Goal: Transaction & Acquisition: Book appointment/travel/reservation

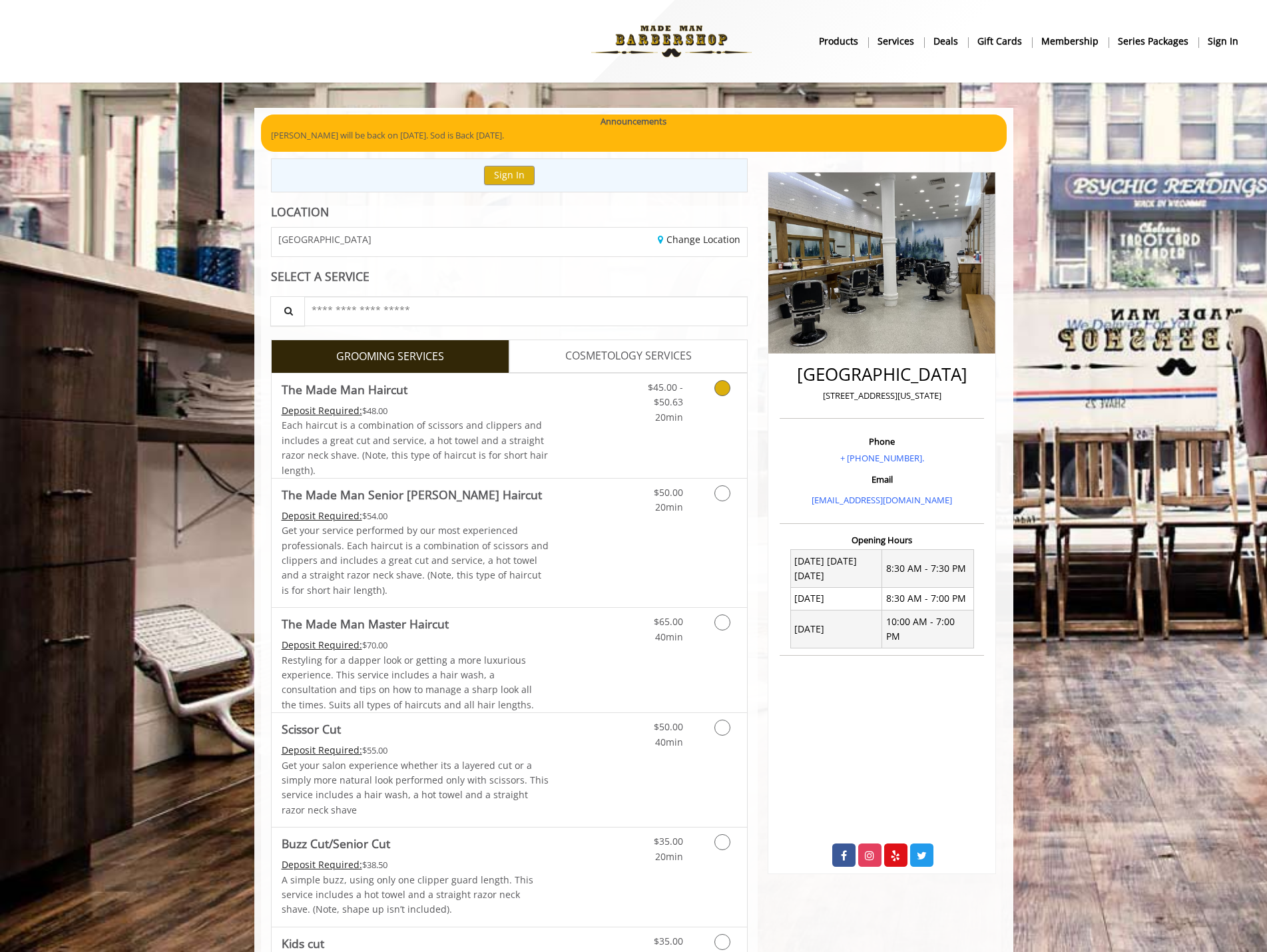
click at [726, 388] on icon "Grooming services" at bounding box center [722, 388] width 16 height 16
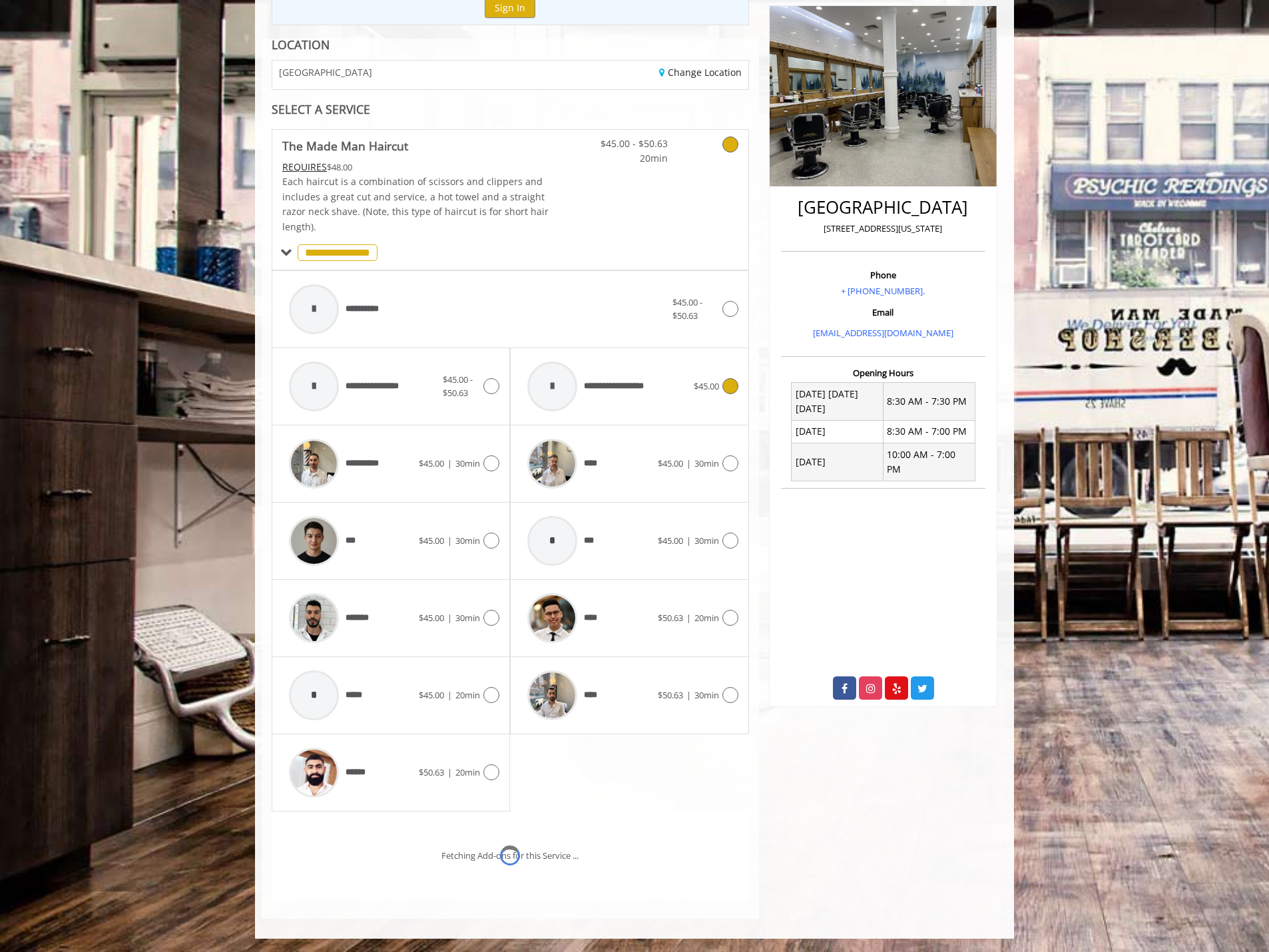
scroll to position [223, 0]
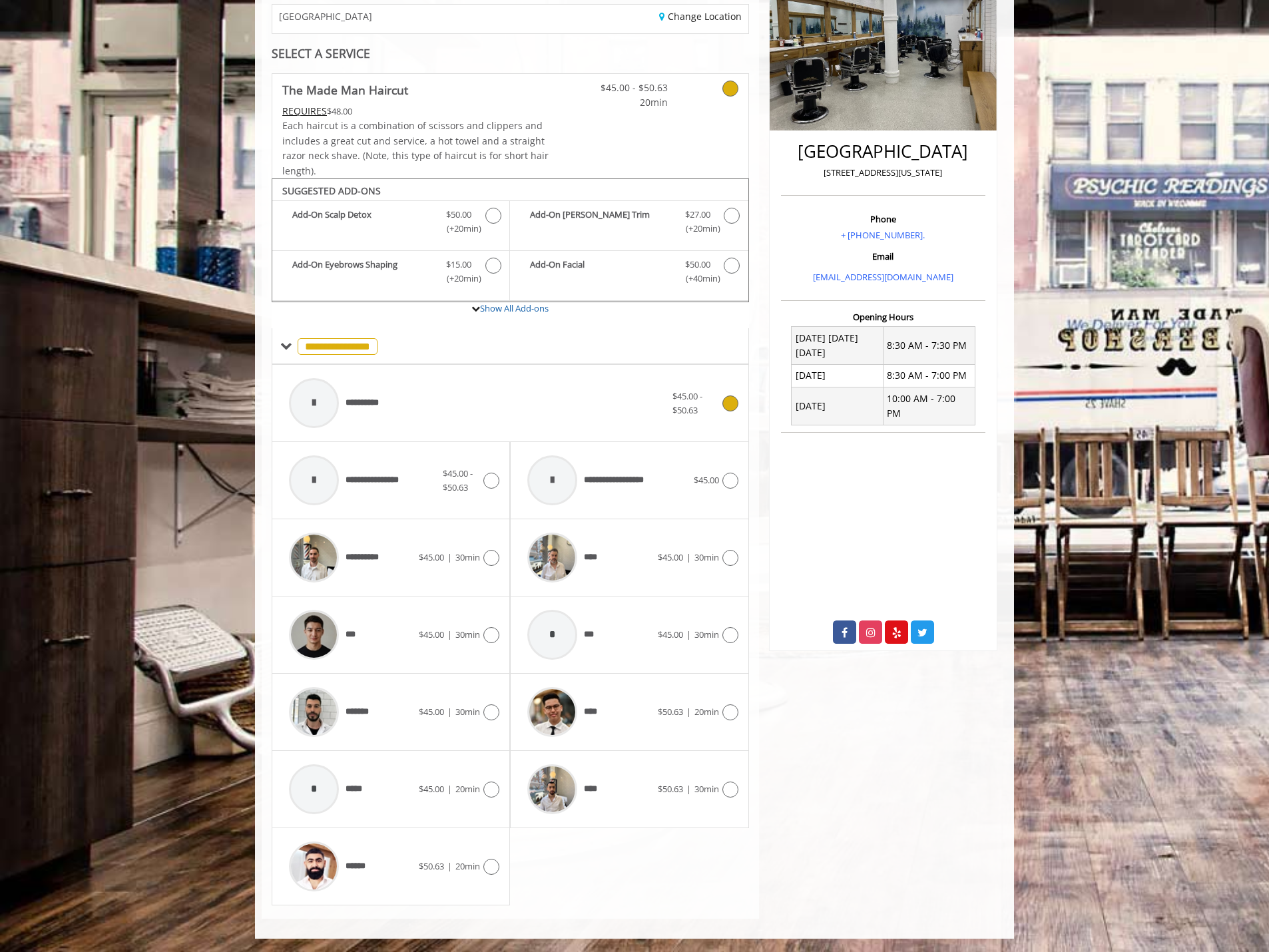
click at [734, 405] on icon at bounding box center [730, 404] width 16 height 16
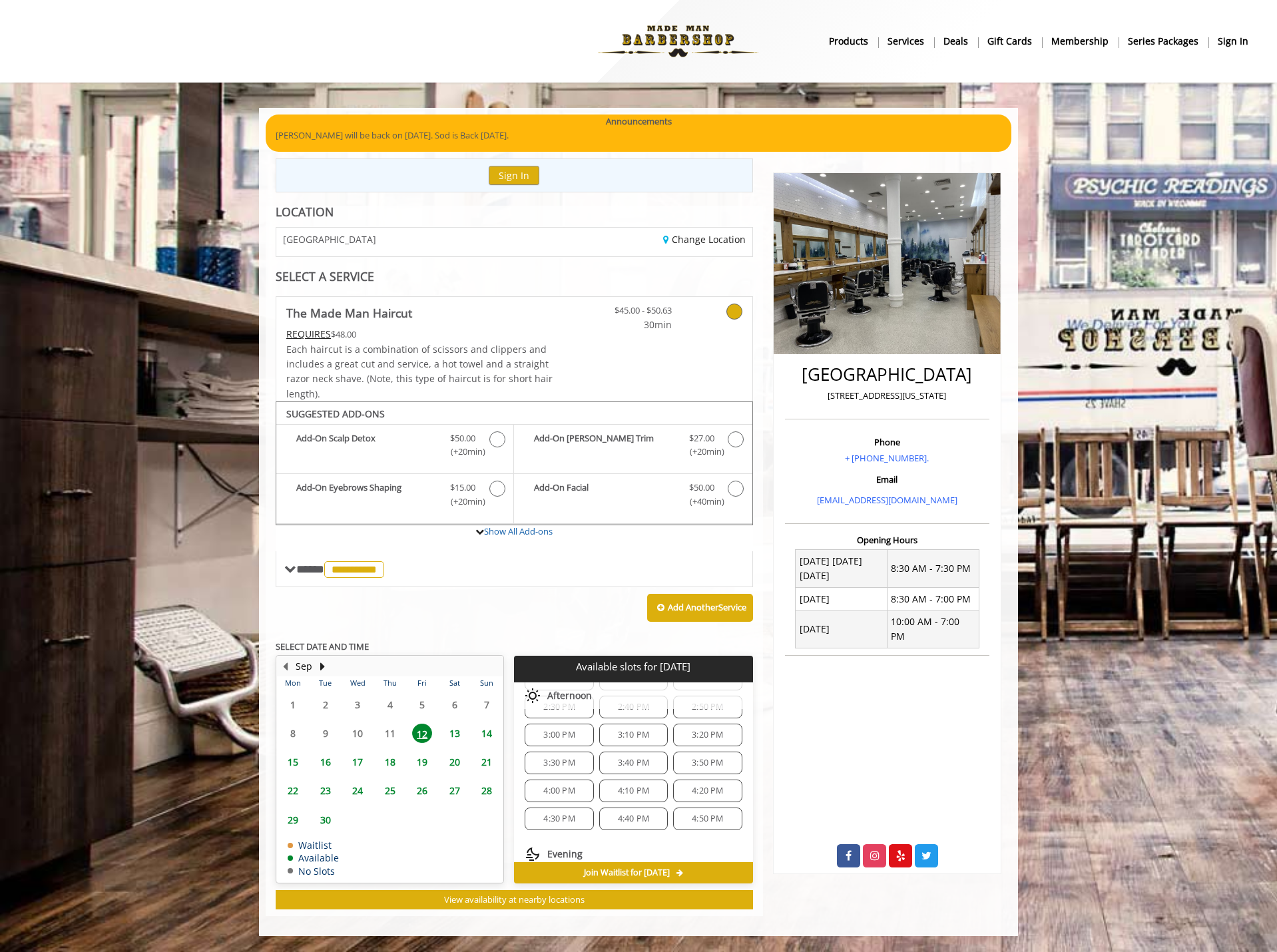
scroll to position [385, 0]
click at [706, 750] on span "4:50 PM" at bounding box center [707, 752] width 31 height 11
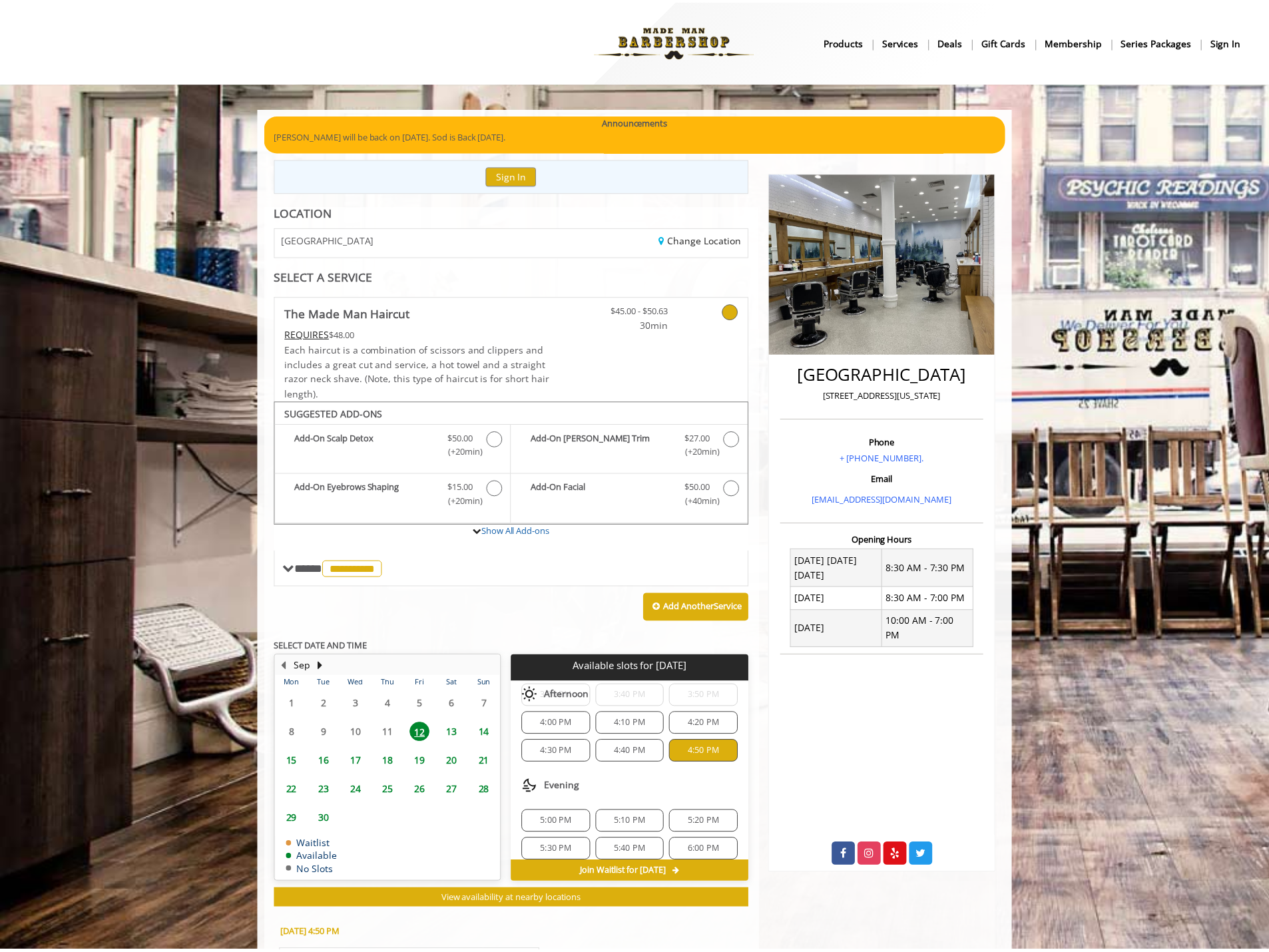
scroll to position [237, 0]
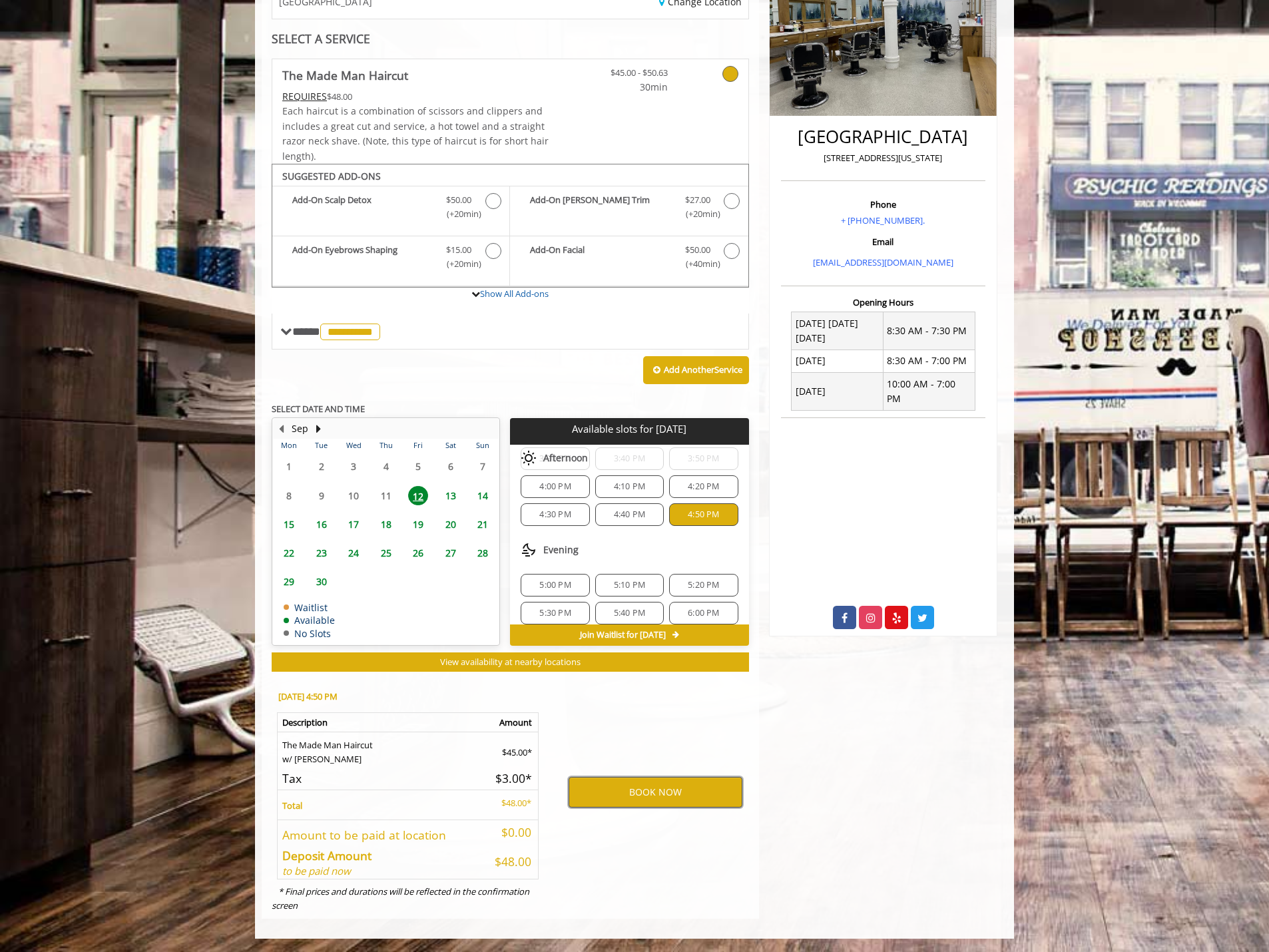
click at [664, 792] on button "BOOK NOW" at bounding box center [655, 792] width 173 height 31
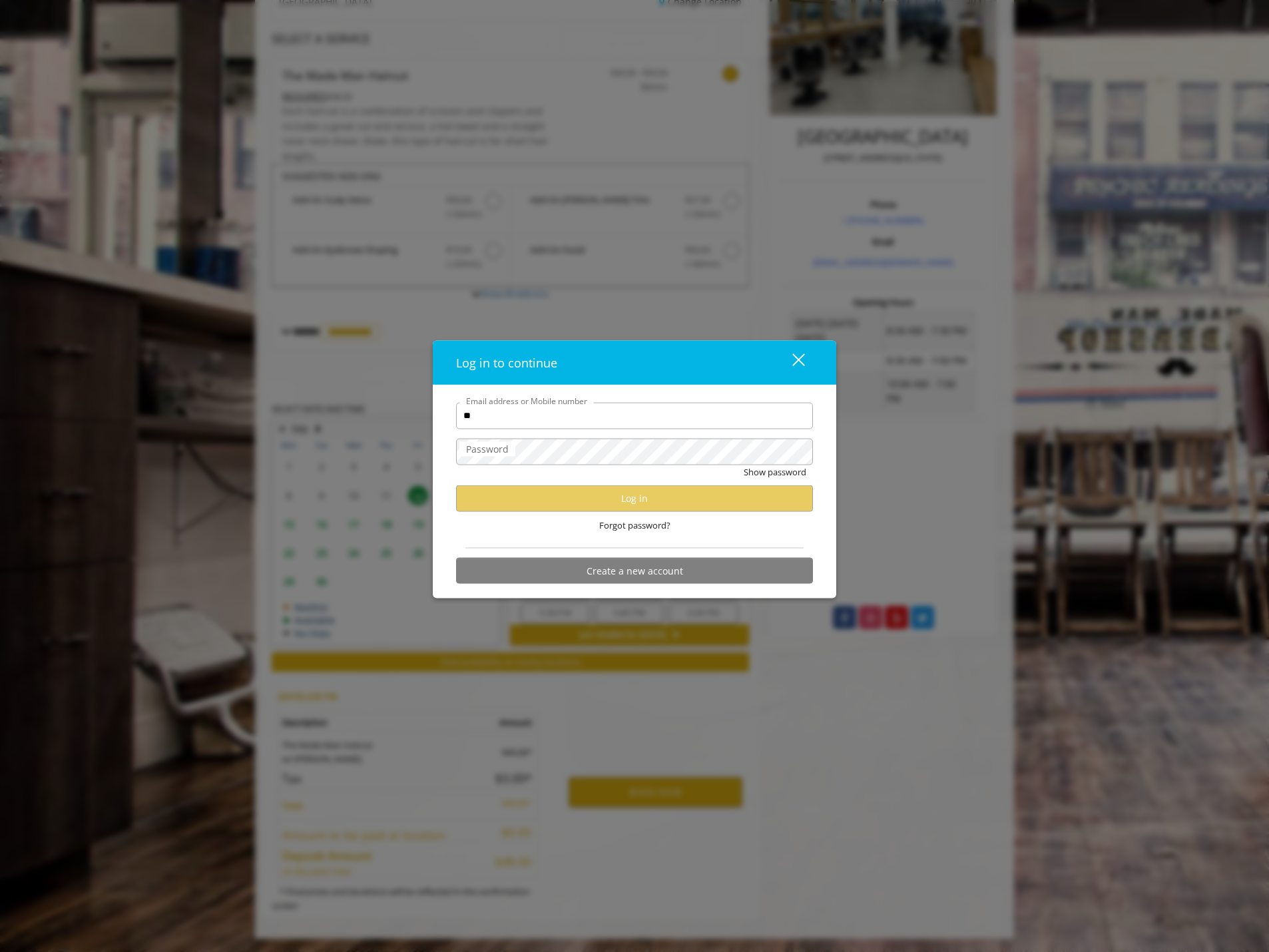
type input "**********"
click at [683, 500] on button "Log in" at bounding box center [634, 498] width 357 height 26
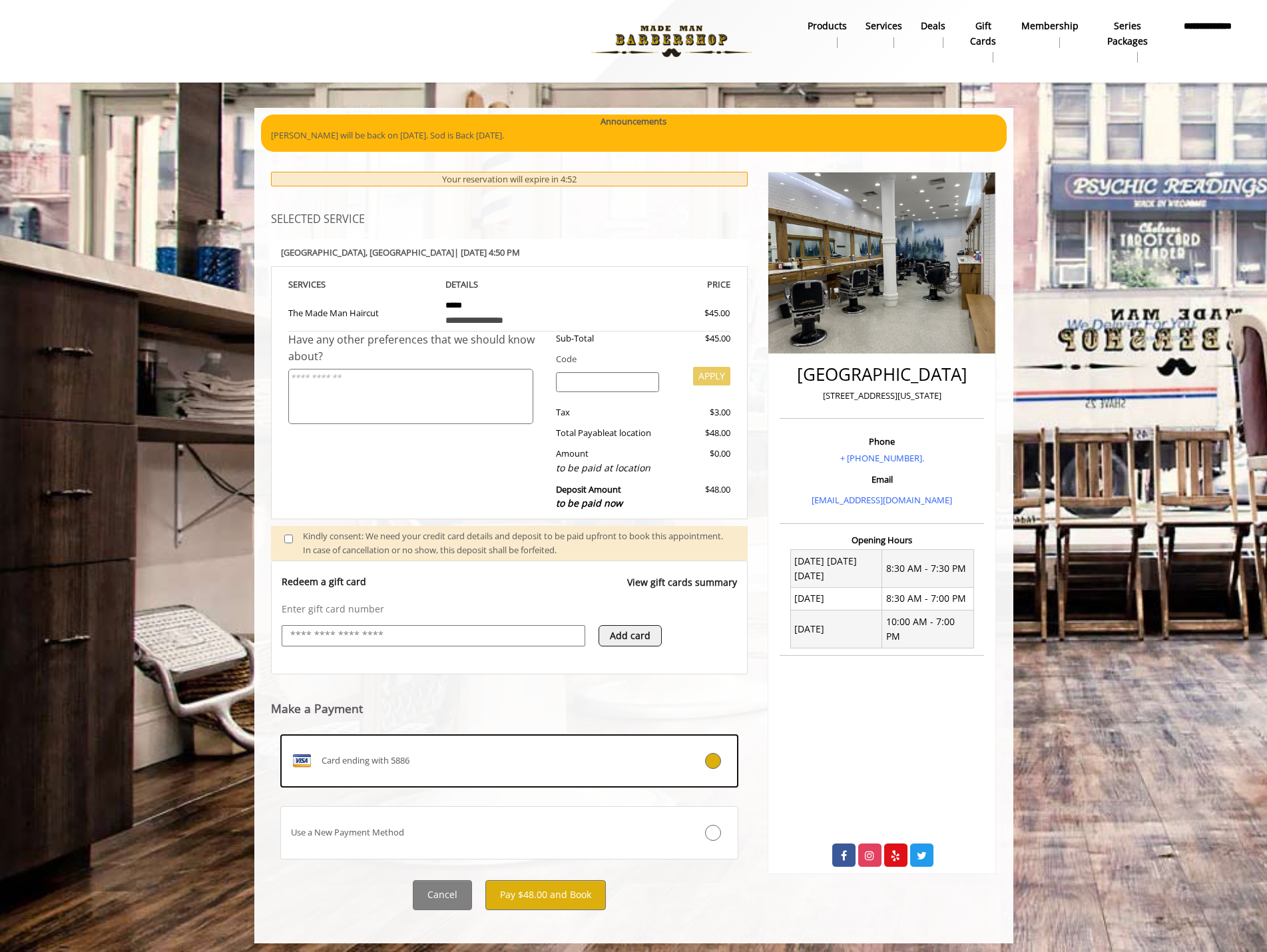
scroll to position [4, 0]
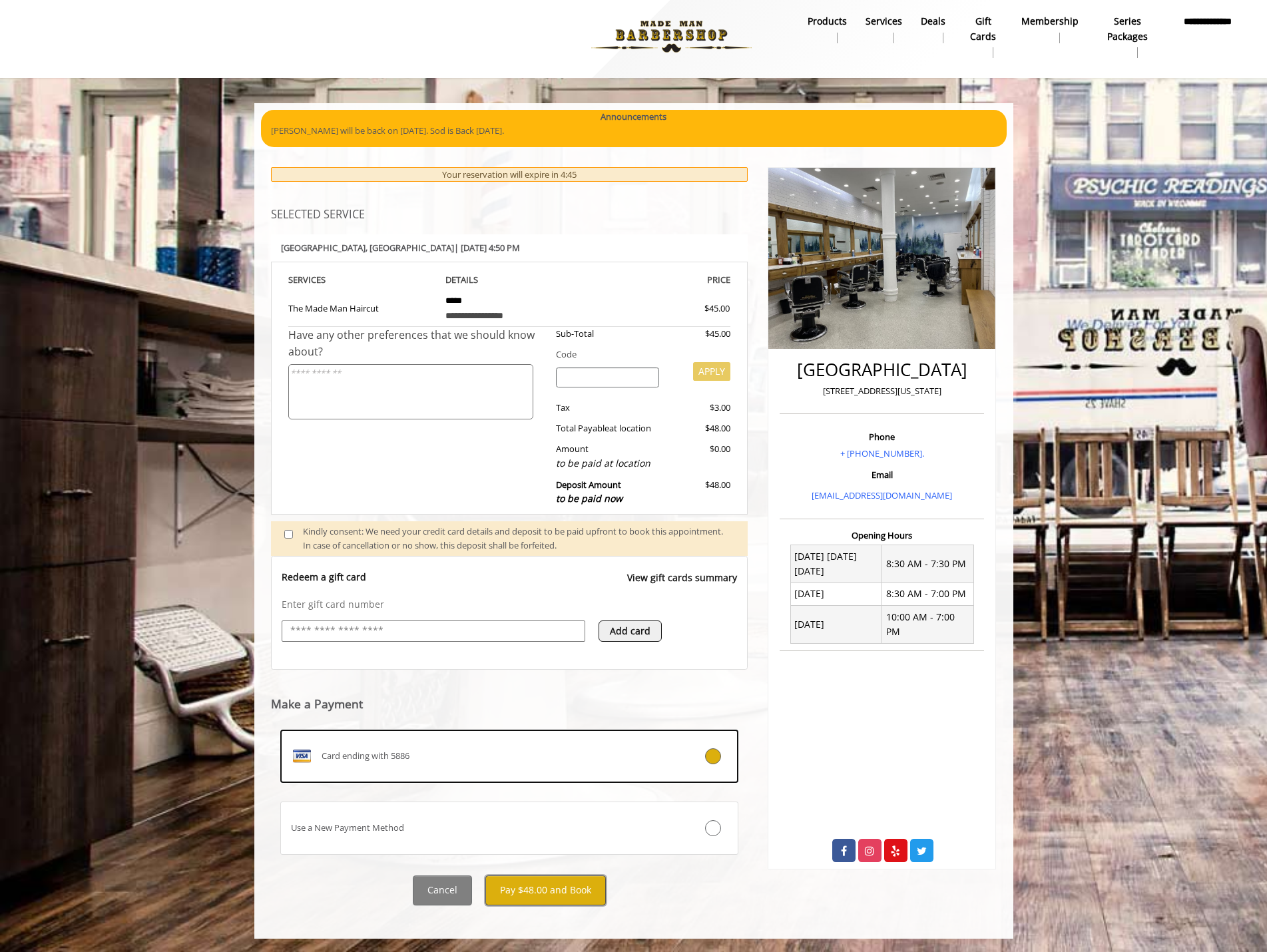
click at [567, 894] on button "Pay $48.00 and Book" at bounding box center [545, 890] width 120 height 30
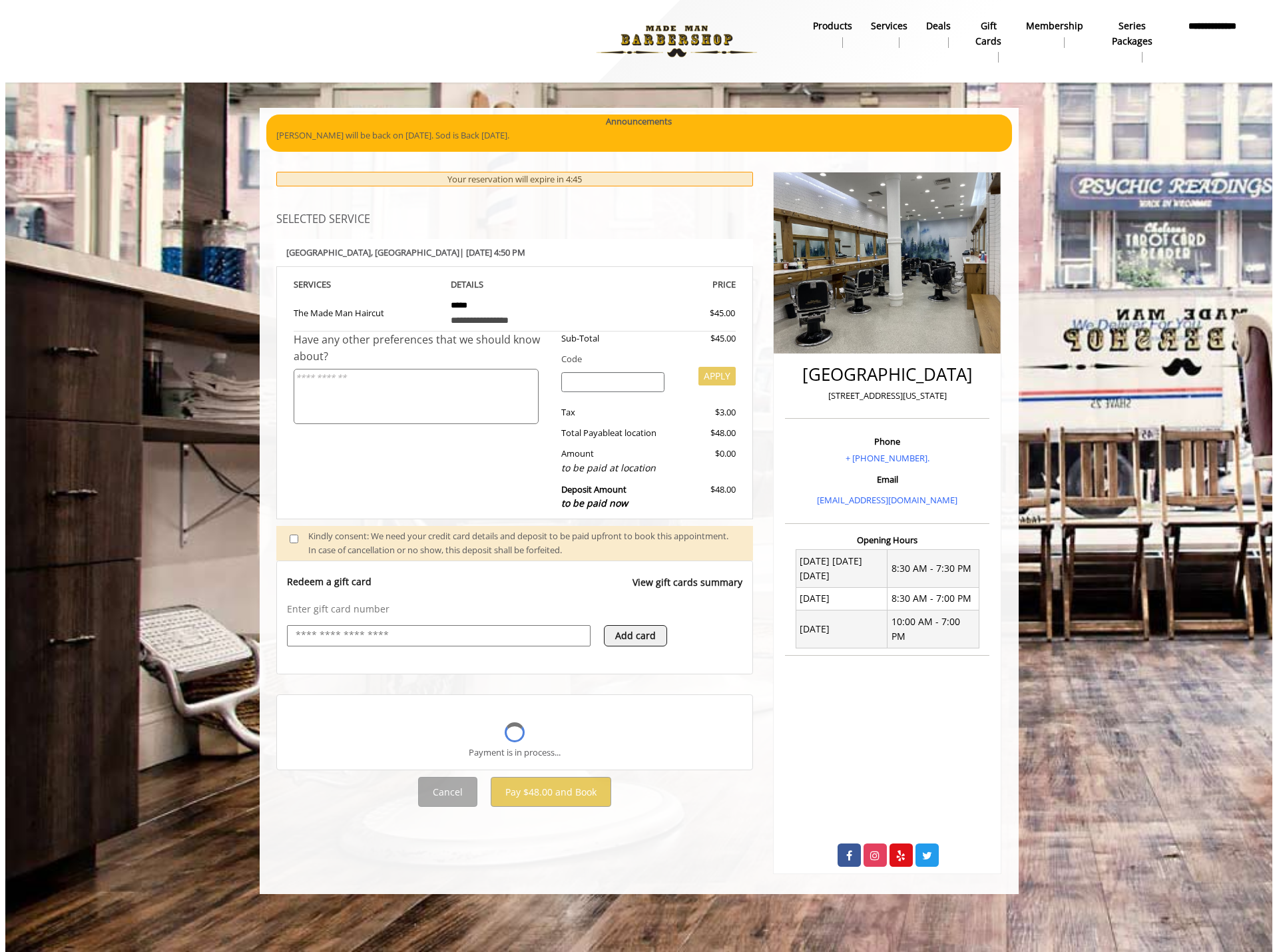
scroll to position [0, 0]
